Goal: Task Accomplishment & Management: Manage account settings

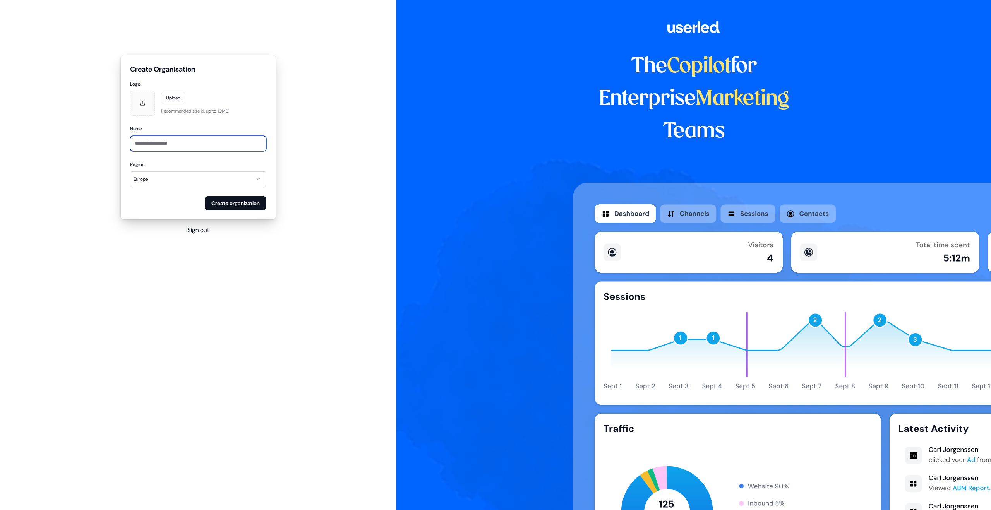
click at [164, 145] on input "Name" at bounding box center [198, 143] width 136 height 15
type input "***"
click at [258, 183] on html "**********" at bounding box center [495, 255] width 991 height 510
select select "*********"
click at [237, 204] on button "Create organization" at bounding box center [236, 203] width 62 height 14
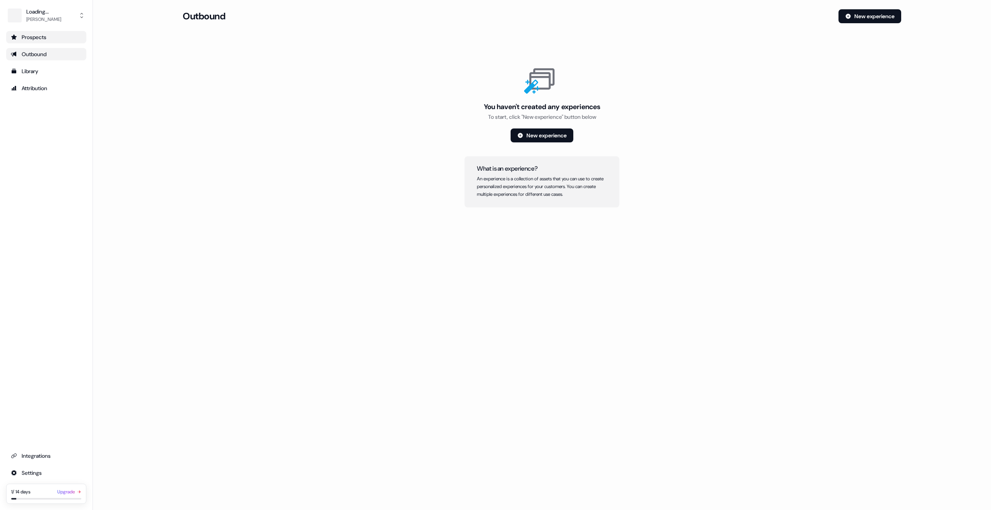
click at [50, 37] on div "Prospects" at bounding box center [46, 37] width 71 height 8
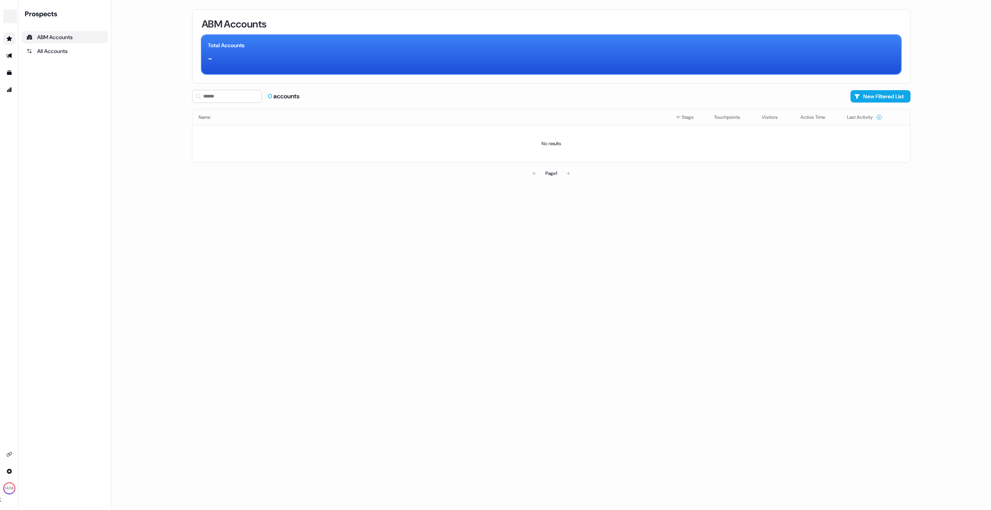
click at [12, 43] on link "Go to prospects" at bounding box center [9, 39] width 12 height 12
click at [9, 471] on html "For the best experience switch devices to a bigger screen. Go to Userled.io Set…" at bounding box center [495, 255] width 991 height 510
click at [42, 456] on div "Profile" at bounding box center [54, 457] width 62 height 12
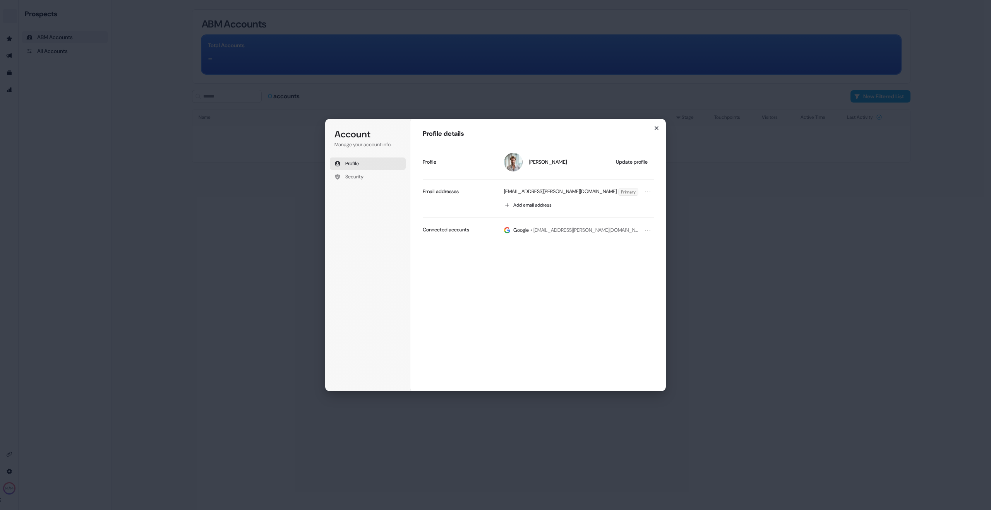
click at [656, 129] on icon "button" at bounding box center [656, 128] width 6 height 6
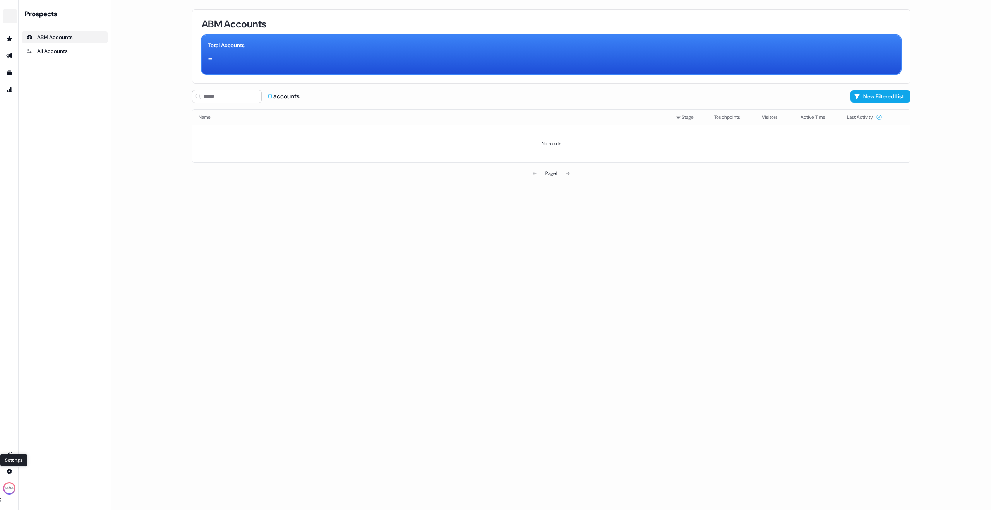
click at [12, 474] on html "For the best experience switch devices to a bigger screen. Go to Userled.io Set…" at bounding box center [495, 255] width 991 height 510
click at [9, 486] on html "For the best experience switch devices to a bigger screen. Go to Userled.io 14 …" at bounding box center [495, 255] width 991 height 510
click at [10, 488] on div "14 /14" at bounding box center [9, 488] width 9 height 7
click at [10, 471] on html "For the best experience switch devices to a bigger screen. Go to Userled.io Set…" at bounding box center [495, 255] width 991 height 510
click at [38, 456] on div "Profile" at bounding box center [54, 457] width 62 height 12
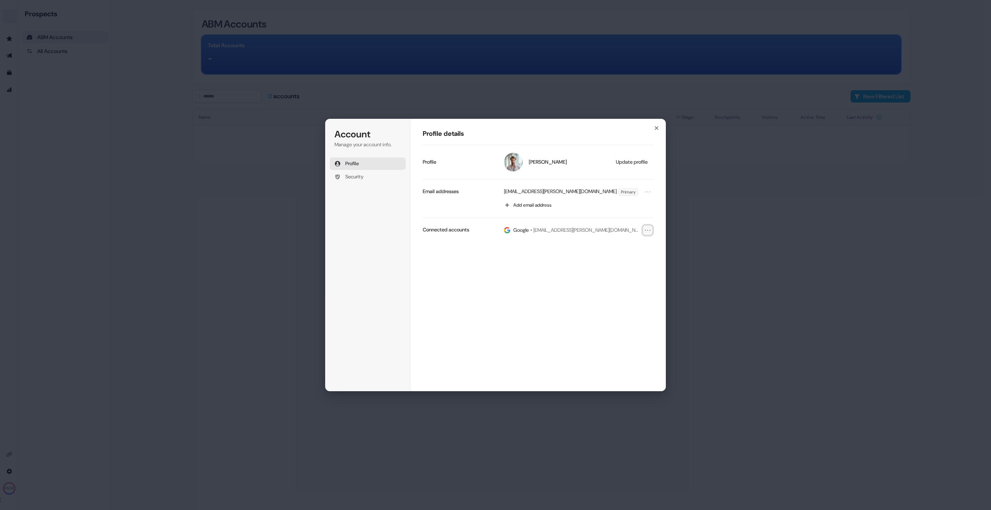
click at [648, 230] on icon "Open menu" at bounding box center [647, 230] width 5 height 0
click at [640, 243] on button "Remove" at bounding box center [636, 244] width 27 height 10
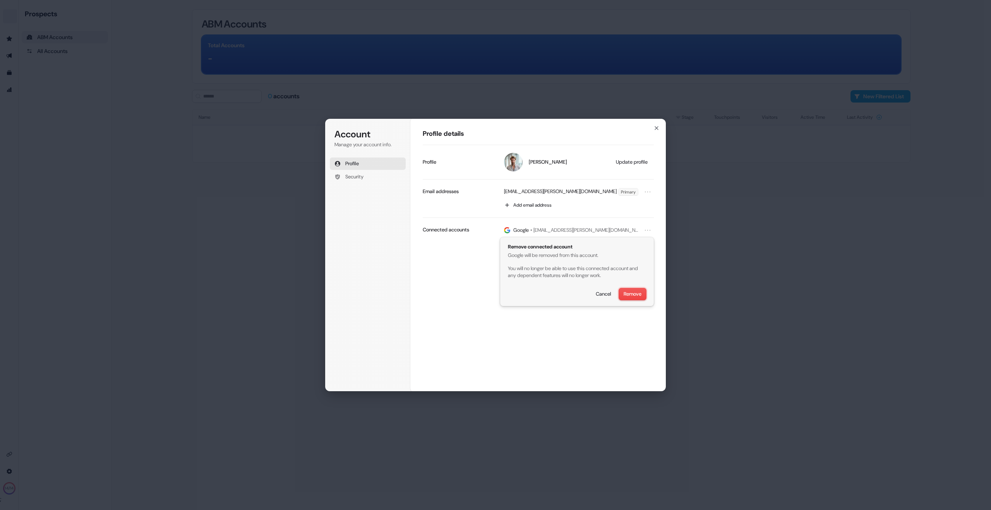
click at [631, 292] on button "Remove" at bounding box center [632, 294] width 27 height 12
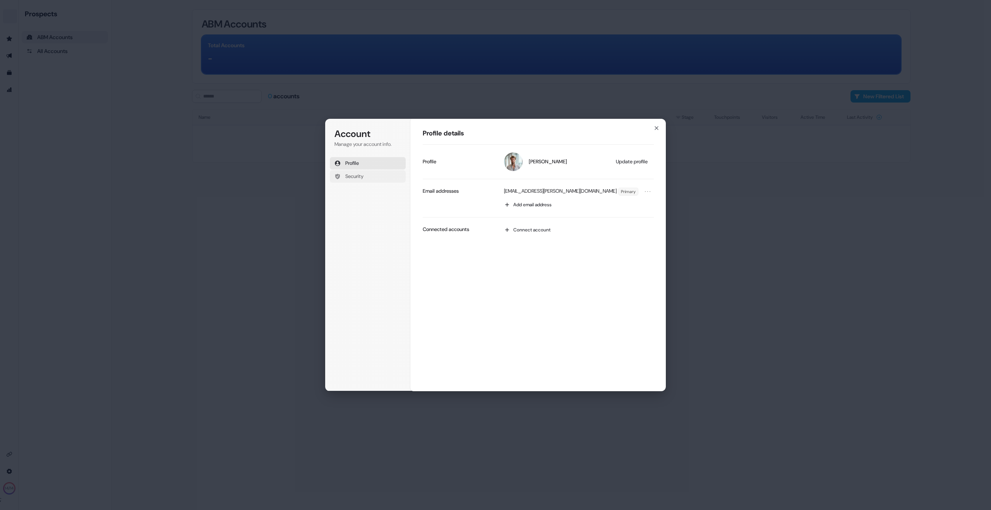
click at [369, 177] on button "Security" at bounding box center [368, 176] width 76 height 12
click at [658, 127] on icon "button" at bounding box center [656, 128] width 6 height 6
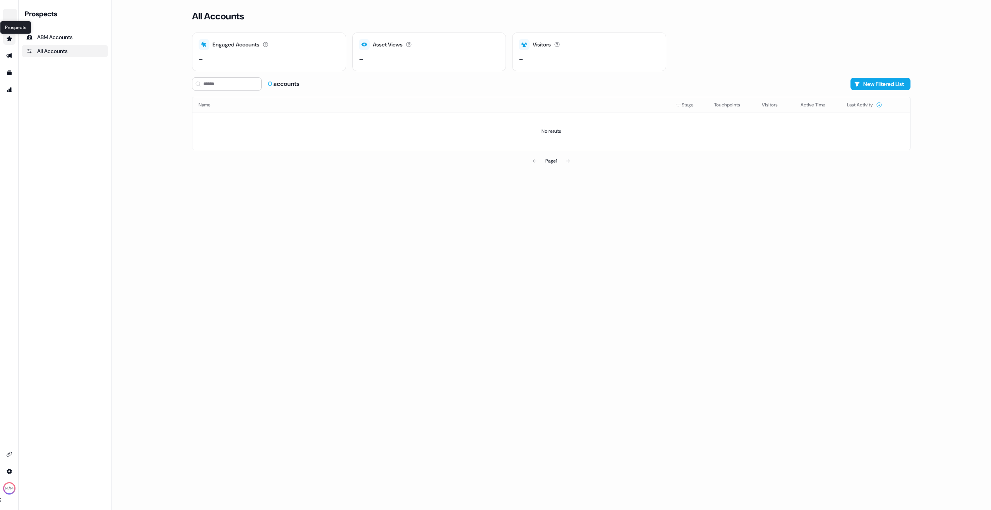
click at [9, 40] on icon "Go to prospects" at bounding box center [9, 38] width 5 height 5
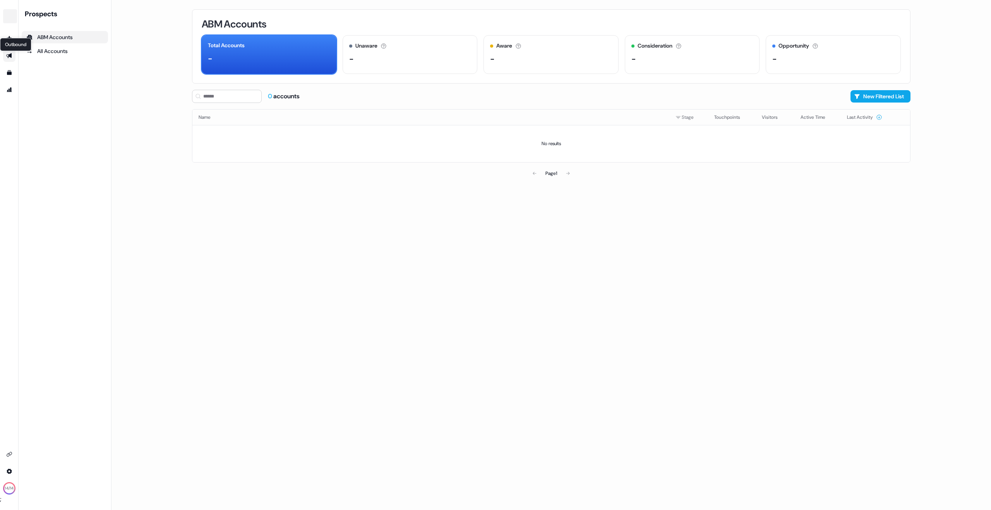
click at [9, 53] on icon "Go to outbound experience" at bounding box center [9, 56] width 6 height 6
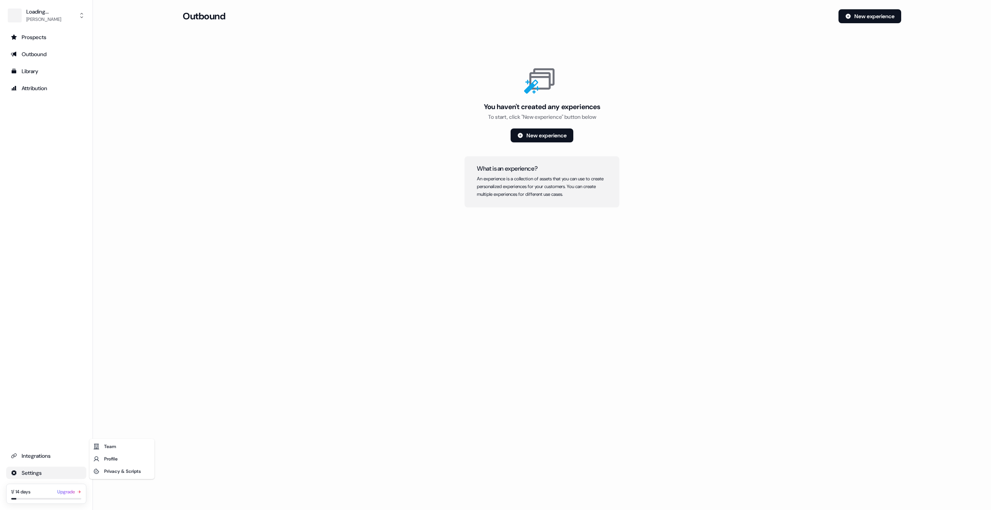
click at [34, 476] on html "For the best experience switch devices to a bigger screen. Go to Userled.io Loa…" at bounding box center [495, 255] width 991 height 510
click at [118, 461] on div "Profile" at bounding box center [122, 459] width 62 height 12
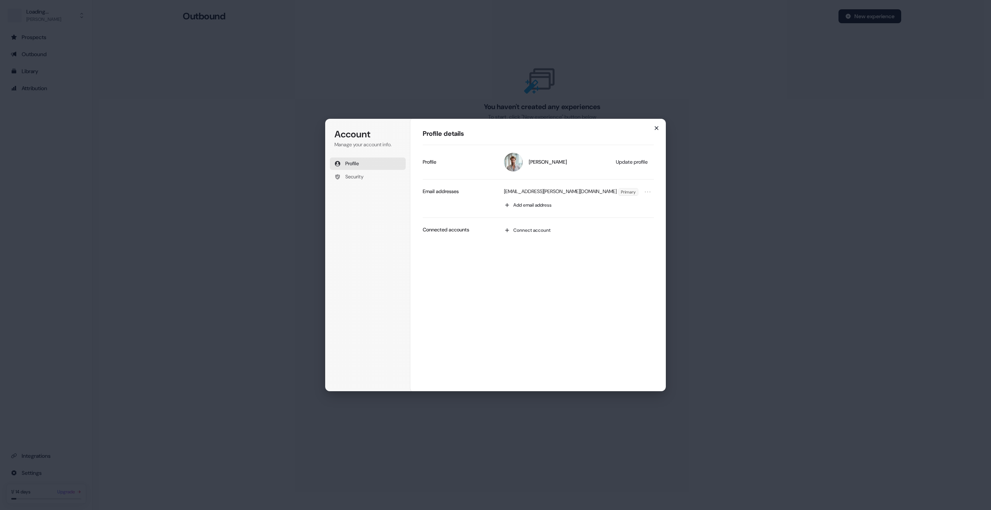
click at [655, 129] on icon "button" at bounding box center [656, 128] width 3 height 3
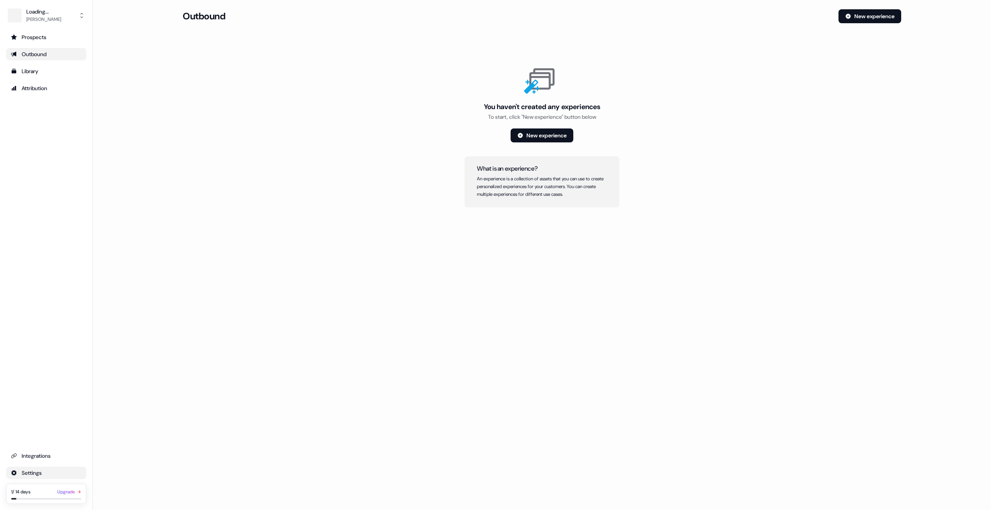
click at [39, 467] on html "For the best experience switch devices to a bigger screen. Go to [DOMAIN_NAME] …" at bounding box center [495, 255] width 991 height 510
click at [112, 451] on div "Team" at bounding box center [122, 447] width 62 height 12
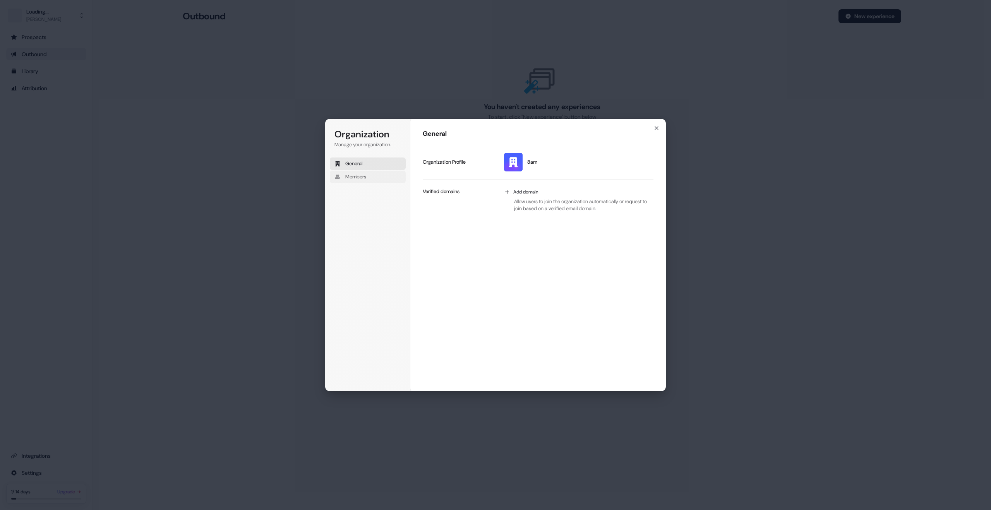
click at [371, 177] on button "Members" at bounding box center [368, 177] width 76 height 12
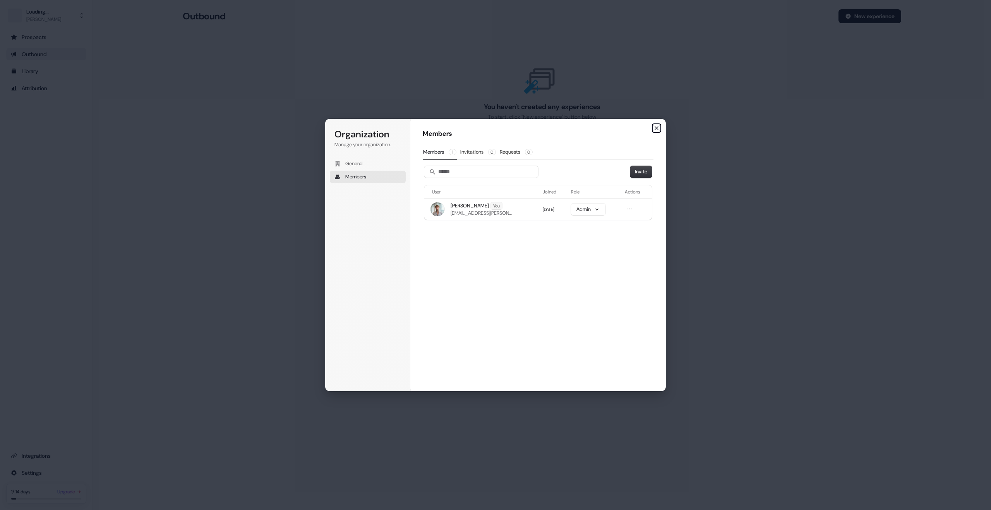
click at [658, 130] on icon "button" at bounding box center [656, 128] width 6 height 6
